Goal: Information Seeking & Learning: Check status

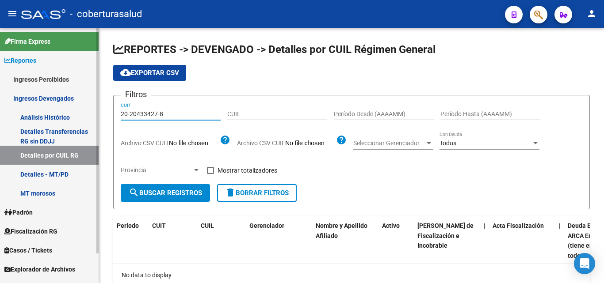
drag, startPoint x: 165, startPoint y: 114, endPoint x: 97, endPoint y: 118, distance: 68.2
click at [97, 118] on mat-sidenav-container "Firma Express Reportes Ingresos Percibidos Análisis Ingresos RG por CUIT (mensu…" at bounding box center [302, 155] width 604 height 255
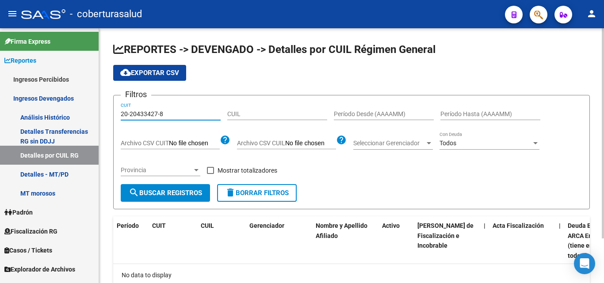
paste input "3-18185239-9"
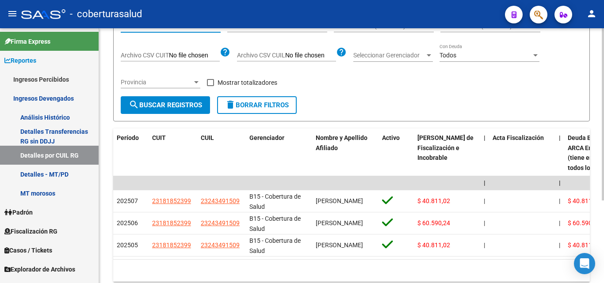
scroll to position [88, 0]
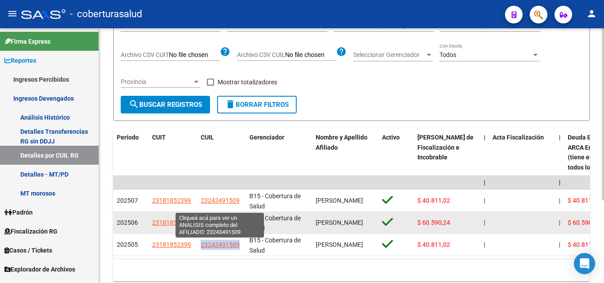
drag, startPoint x: 244, startPoint y: 245, endPoint x: 205, endPoint y: 232, distance: 41.1
click at [201, 247] on datatable-body-cell "23243491509" at bounding box center [221, 245] width 49 height 22
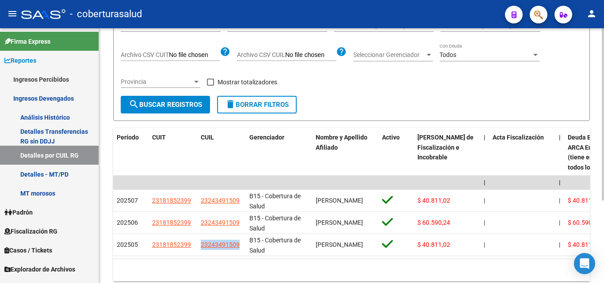
copy span "23243491509"
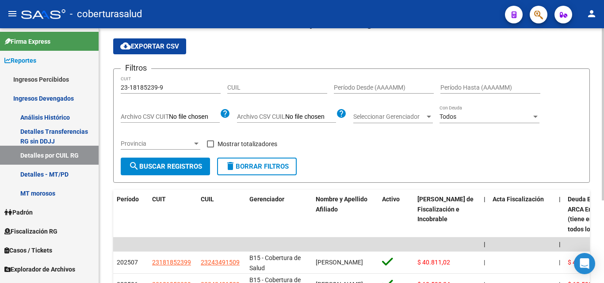
scroll to position [0, 0]
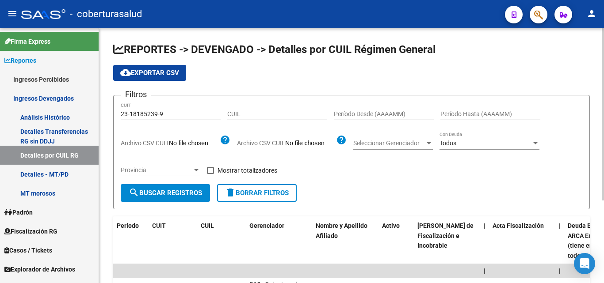
click at [169, 73] on span "cloud_download Exportar CSV" at bounding box center [149, 73] width 59 height 8
drag, startPoint x: 179, startPoint y: 114, endPoint x: 48, endPoint y: 118, distance: 131.7
click at [51, 118] on mat-sidenav-container "Firma Express Reportes Ingresos Percibidos Análisis Ingresos RG por CUIT (mensu…" at bounding box center [302, 155] width 604 height 255
paste input "30-68001478-3"
click at [173, 197] on span "search Buscar Registros" at bounding box center [165, 193] width 73 height 8
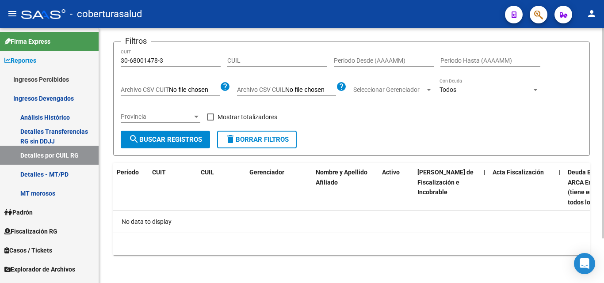
scroll to position [54, 0]
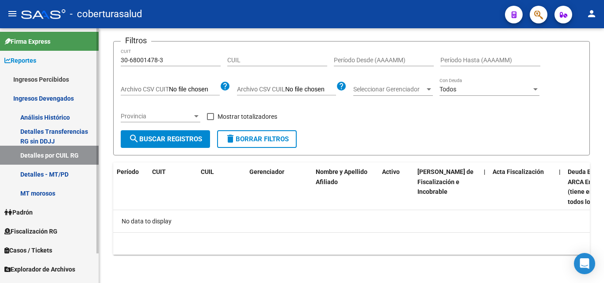
drag, startPoint x: 179, startPoint y: 66, endPoint x: 81, endPoint y: 63, distance: 98.1
click at [78, 65] on mat-sidenav-container "Firma Express Reportes Ingresos Percibidos Análisis Ingresos RG por CUIT (mensu…" at bounding box center [302, 155] width 604 height 255
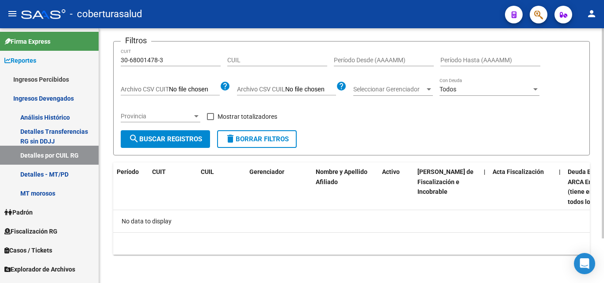
click at [166, 64] on div "30-68001478-3 CUIT" at bounding box center [171, 58] width 100 height 18
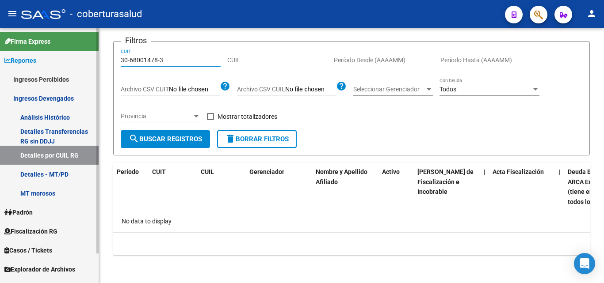
drag, startPoint x: 170, startPoint y: 58, endPoint x: 77, endPoint y: 65, distance: 93.0
click at [77, 65] on mat-sidenav-container "Firma Express Reportes Ingresos Percibidos Análisis Ingresos RG por CUIT (mensu…" at bounding box center [302, 155] width 604 height 255
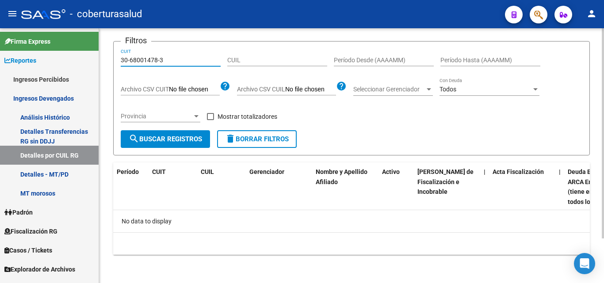
click at [165, 140] on span "search Buscar Registros" at bounding box center [165, 139] width 73 height 8
drag, startPoint x: 175, startPoint y: 57, endPoint x: 170, endPoint y: 61, distance: 7.0
click at [170, 61] on input "30-68001478-3" at bounding box center [171, 61] width 100 height 8
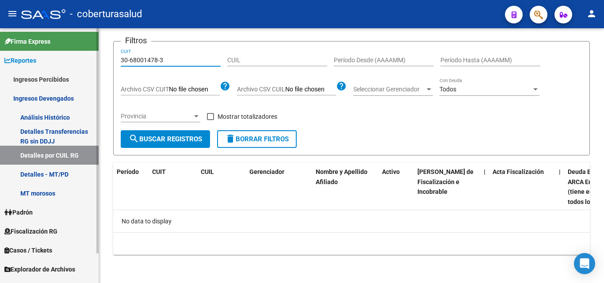
drag, startPoint x: 193, startPoint y: 61, endPoint x: 76, endPoint y: 60, distance: 116.2
click at [77, 60] on mat-sidenav-container "Firma Express Reportes Ingresos Percibidos Análisis Ingresos RG por CUIT (mensu…" at bounding box center [302, 155] width 604 height 255
paste input "70827777-7"
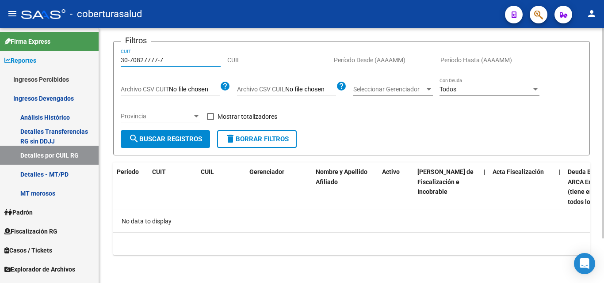
click at [169, 148] on button "search Buscar Registros" at bounding box center [165, 139] width 89 height 18
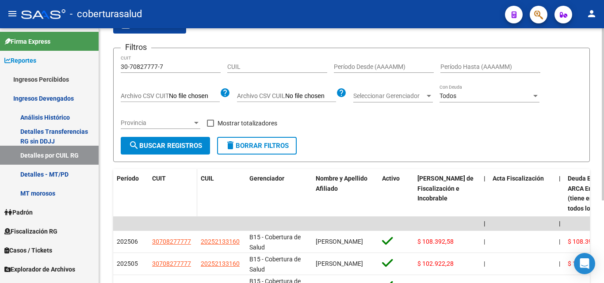
scroll to position [0, 0]
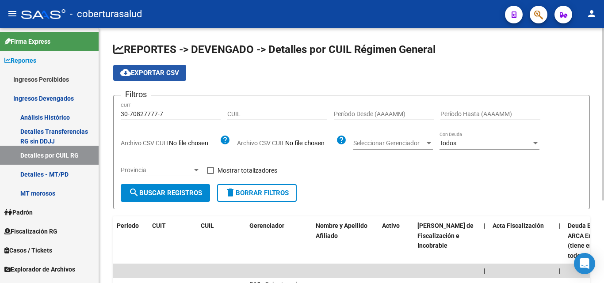
click at [170, 75] on span "cloud_download Exportar CSV" at bounding box center [149, 73] width 59 height 8
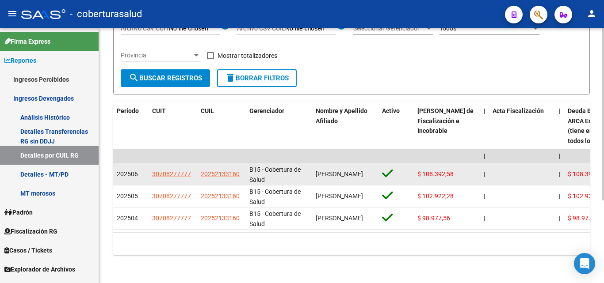
scroll to position [122, 0]
drag, startPoint x: 242, startPoint y: 168, endPoint x: 196, endPoint y: 167, distance: 46.0
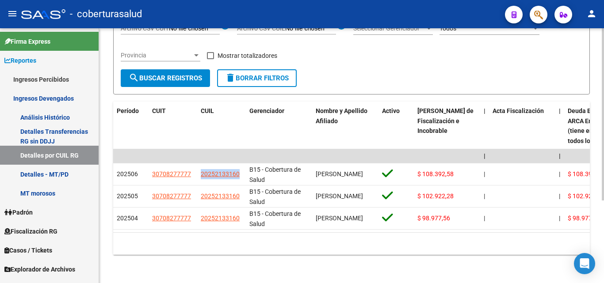
copy div "20252133160"
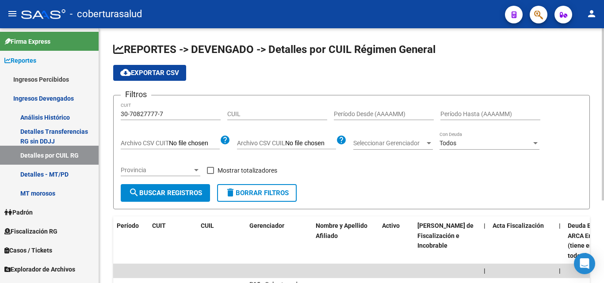
click at [186, 116] on input "30-70827777-7" at bounding box center [171, 114] width 100 height 8
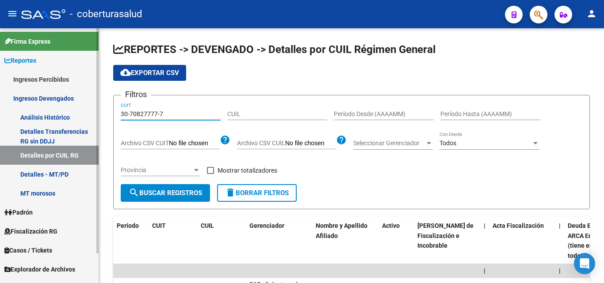
drag, startPoint x: 186, startPoint y: 114, endPoint x: 31, endPoint y: 110, distance: 155.1
click at [34, 111] on mat-sidenav-container "Firma Express Reportes Ingresos Percibidos Análisis Ingresos RG por CUIT (mensu…" at bounding box center [302, 155] width 604 height 255
paste input "23-26531637-9"
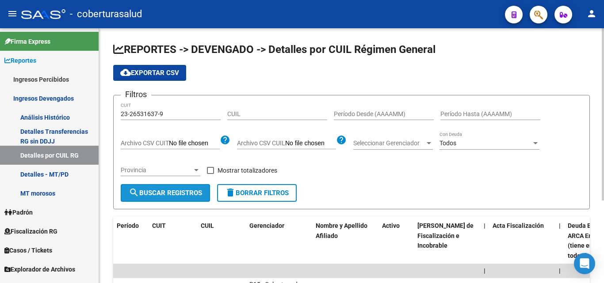
click at [151, 194] on span "search Buscar Registros" at bounding box center [165, 193] width 73 height 8
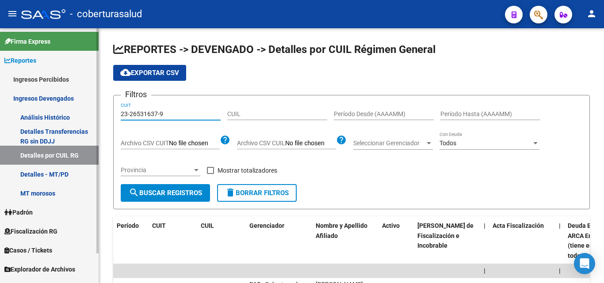
drag, startPoint x: 170, startPoint y: 116, endPoint x: 61, endPoint y: 106, distance: 109.2
click at [57, 105] on mat-sidenav-container "Firma Express Reportes Ingresos Percibidos Análisis Ingresos RG por CUIT (mensu…" at bounding box center [302, 155] width 604 height 255
paste input "7-3848725"
type input "27-38487257-9"
click at [144, 197] on span "search Buscar Registros" at bounding box center [165, 193] width 73 height 8
